Goal: Task Accomplishment & Management: Manage account settings

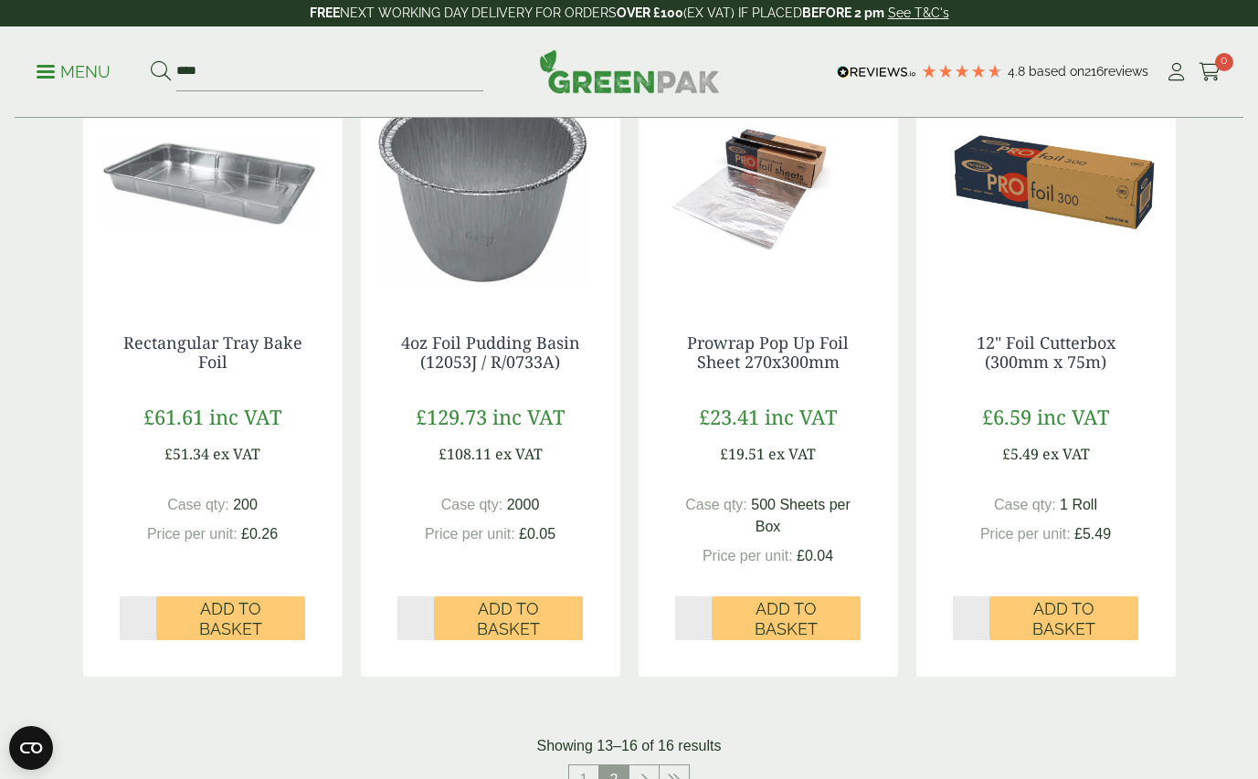
scroll to position [359, 0]
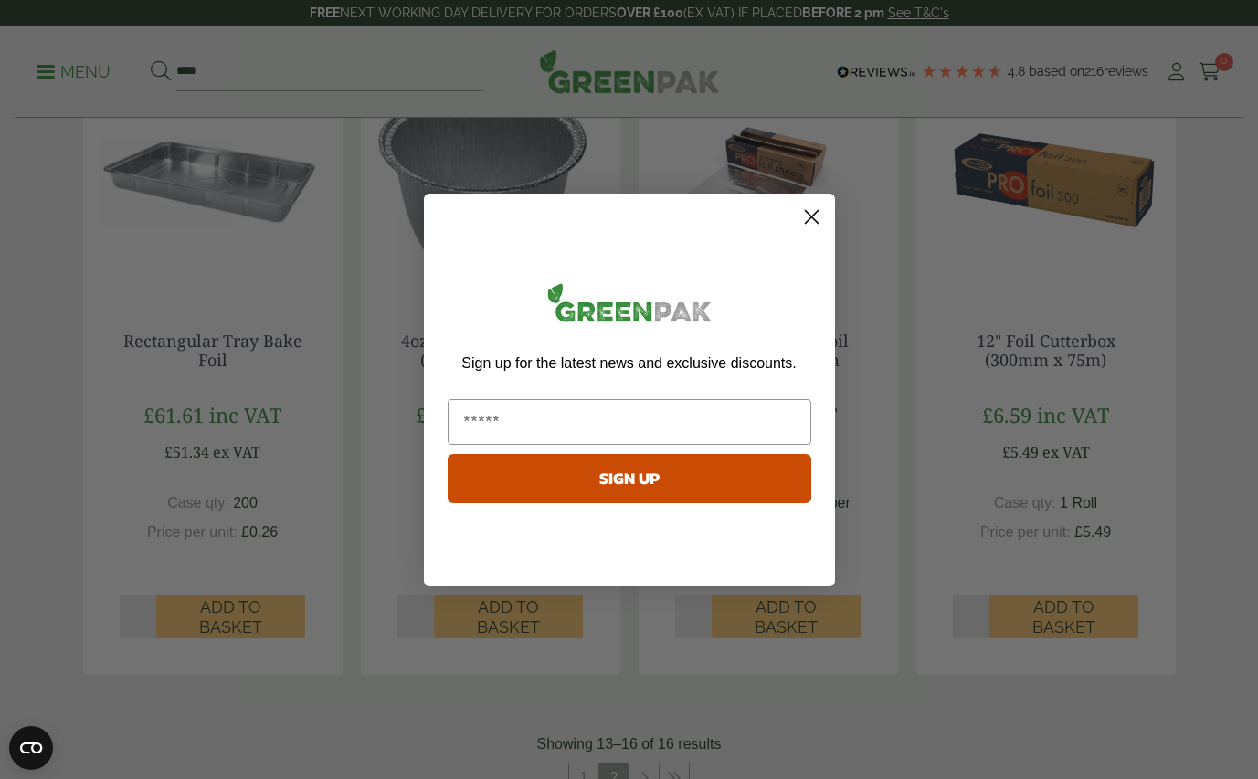
click at [807, 212] on icon "Close dialog" at bounding box center [811, 216] width 13 height 13
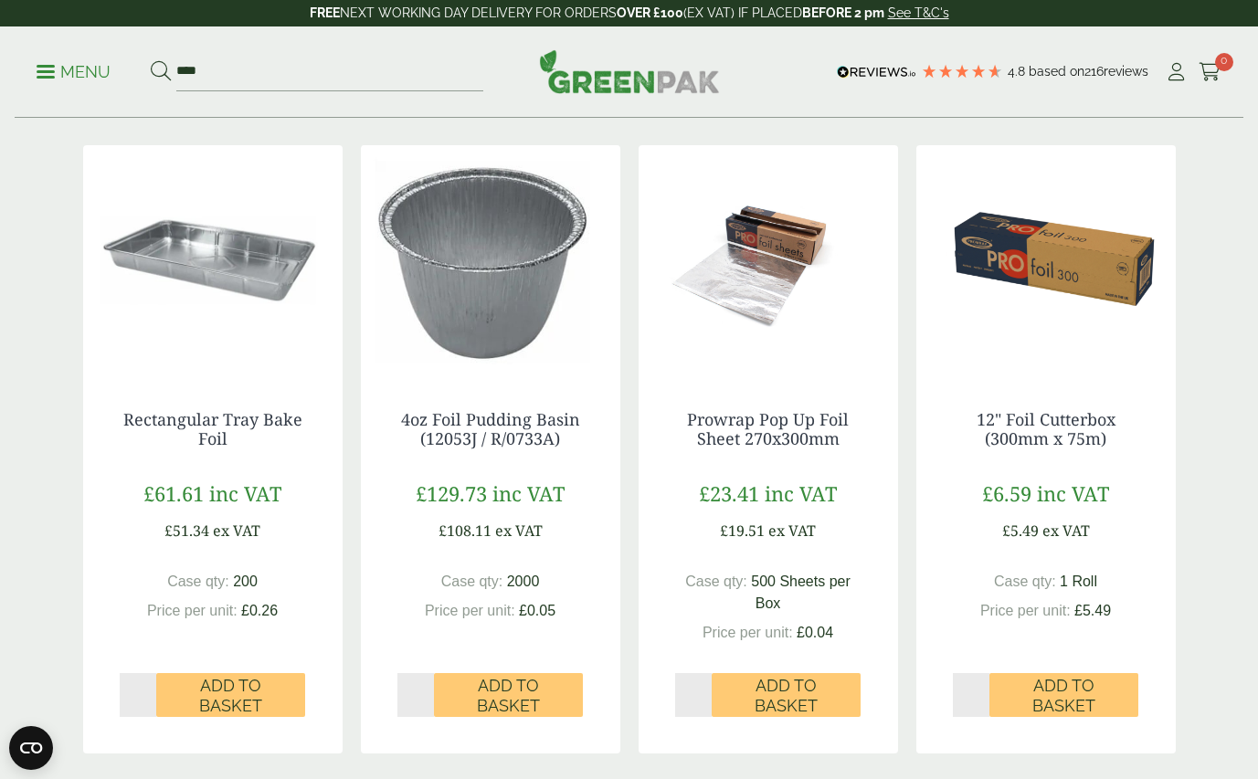
scroll to position [270, 0]
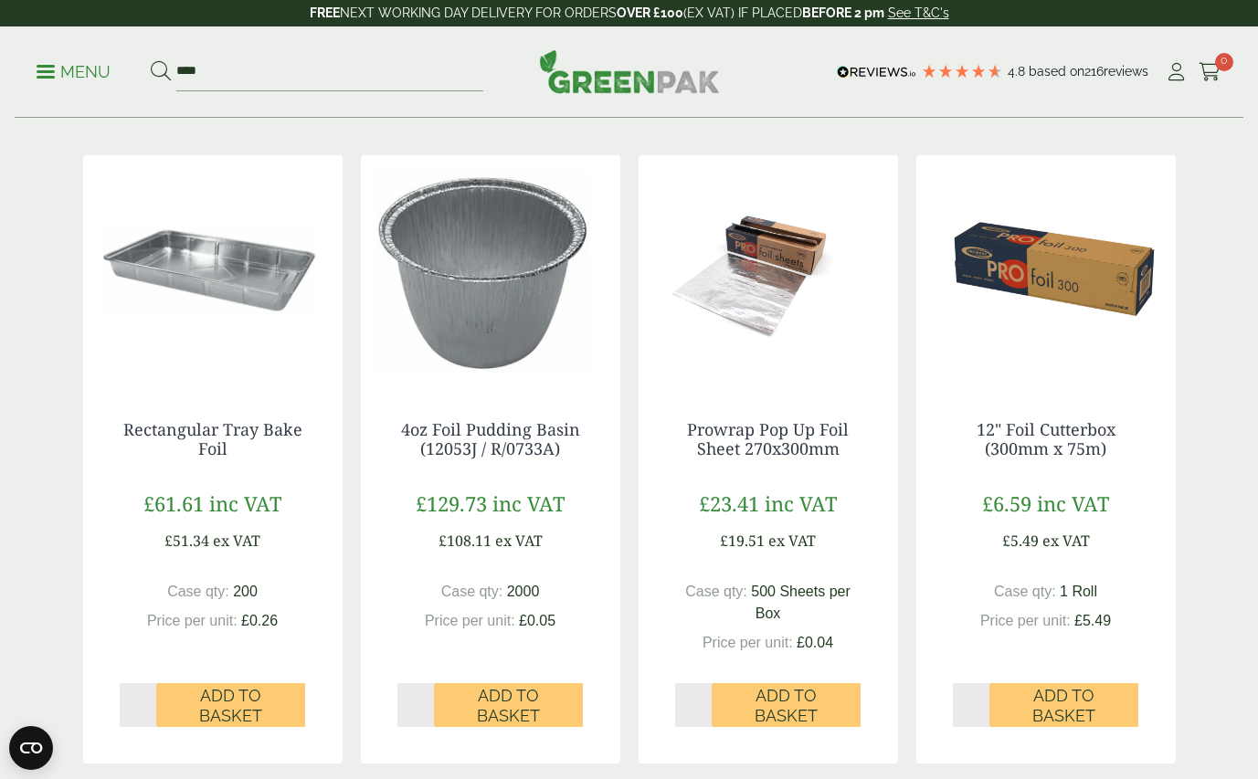
click at [768, 276] on img at bounding box center [769, 269] width 260 height 228
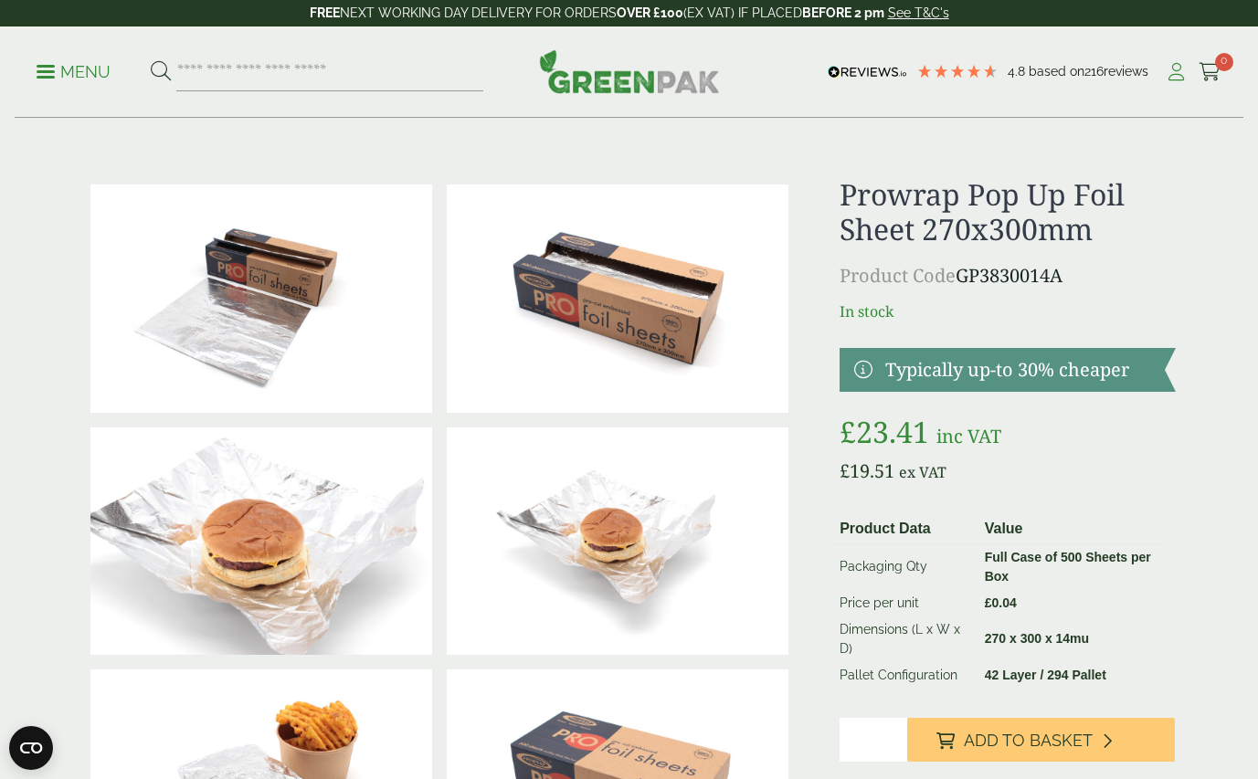
click at [1181, 69] on icon at bounding box center [1176, 72] width 23 height 18
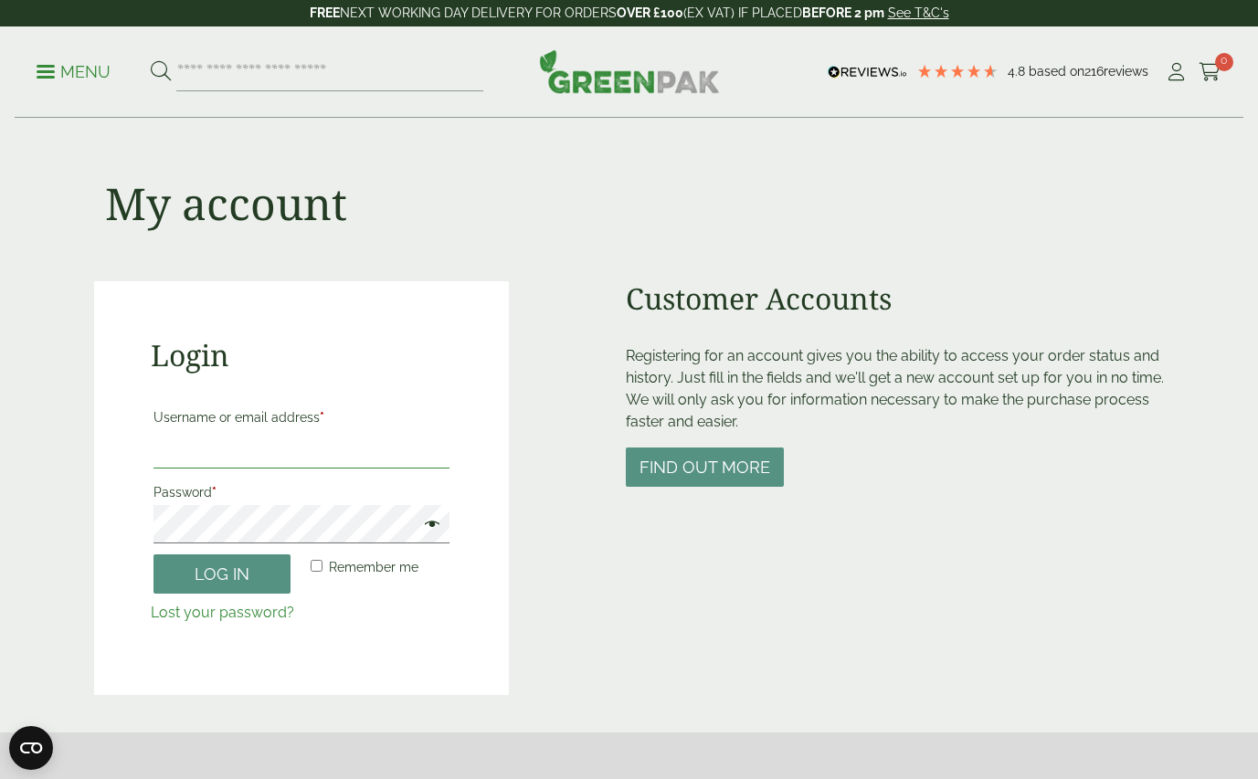
click at [180, 441] on input "Username or email address *" at bounding box center [302, 449] width 297 height 38
type input "**********"
click at [154, 555] on button "Log in" at bounding box center [222, 574] width 137 height 39
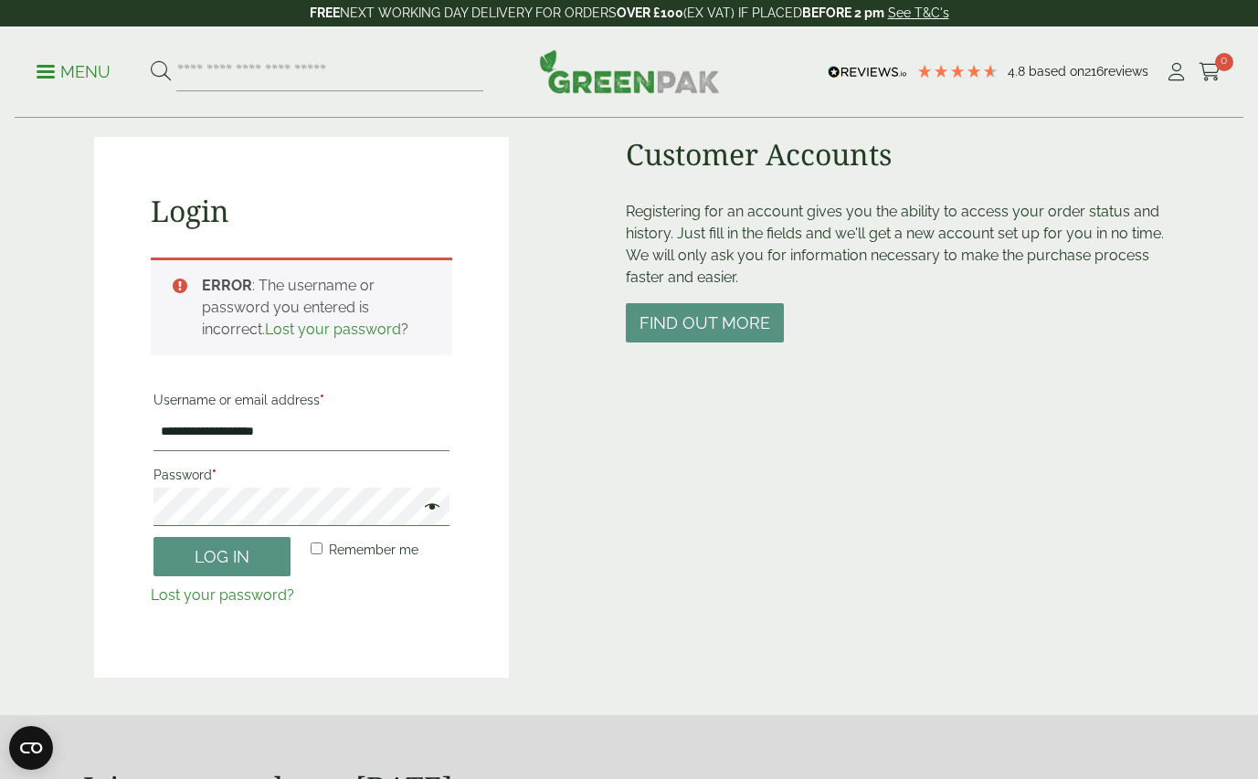
scroll to position [141, 0]
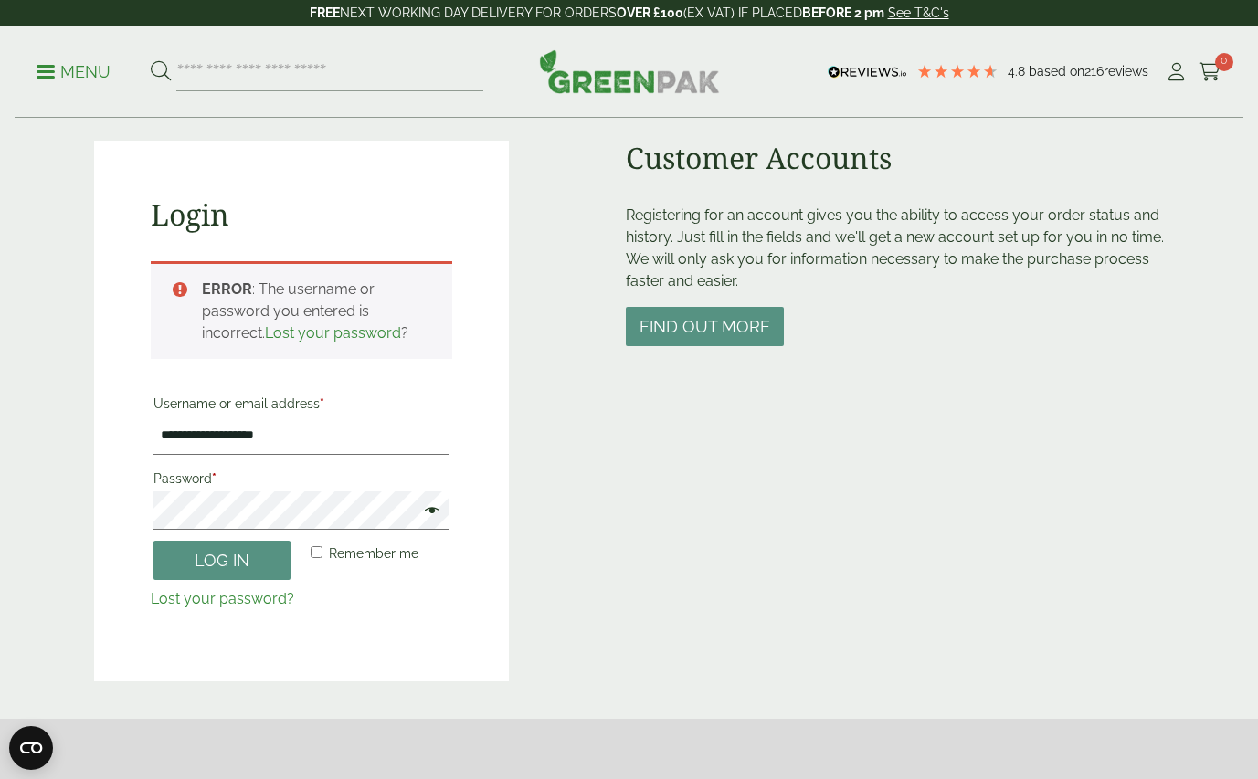
click at [214, 603] on link "Lost your password?" at bounding box center [222, 598] width 143 height 17
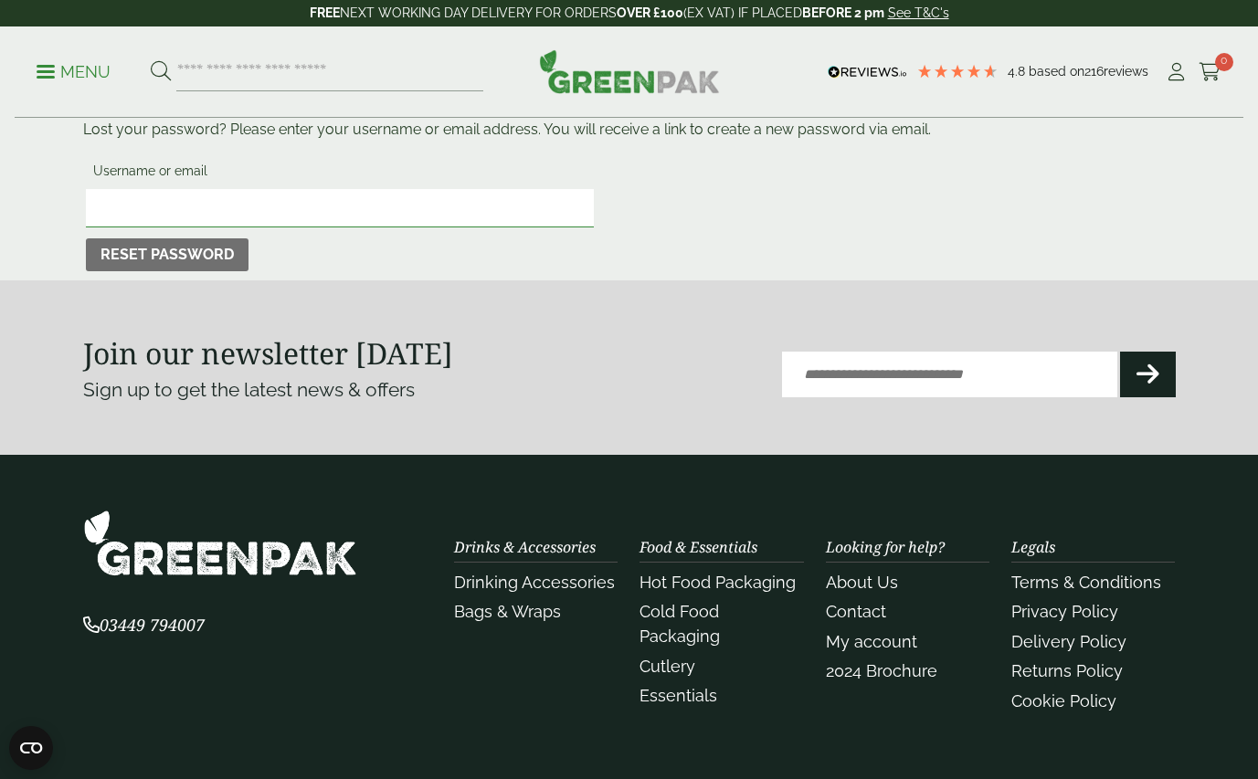
click at [186, 215] on input "Username or email" at bounding box center [340, 208] width 508 height 38
type input "**********"
click at [162, 245] on button "Reset password" at bounding box center [167, 255] width 163 height 33
